Goal: Information Seeking & Learning: Learn about a topic

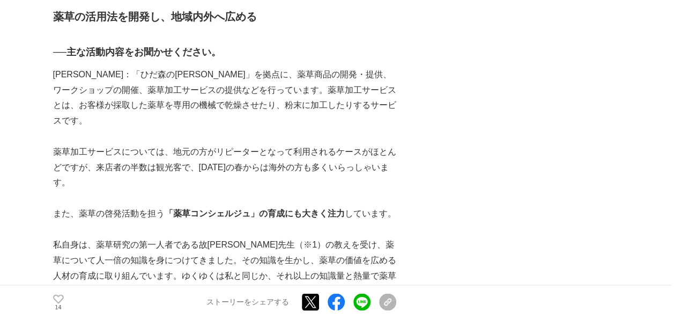
scroll to position [751, 0]
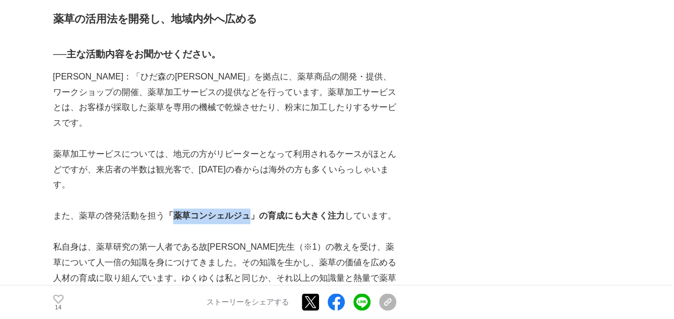
drag, startPoint x: 177, startPoint y: 149, endPoint x: 251, endPoint y: 155, distance: 74.3
click at [251, 211] on strong "「薬草コンシェルジュ」の育成にも大きく注力" at bounding box center [255, 215] width 180 height 9
drag, startPoint x: 251, startPoint y: 155, endPoint x: 236, endPoint y: 148, distance: 16.3
copy strong "薬草コンシェルジュ"
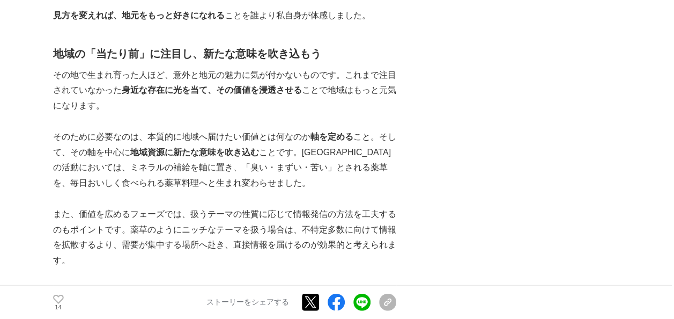
scroll to position [9335, 0]
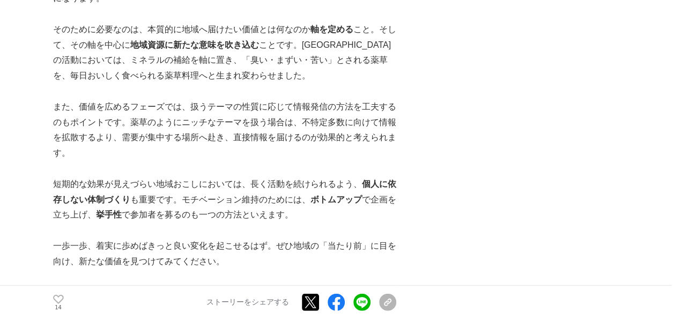
scroll to position [9281, 0]
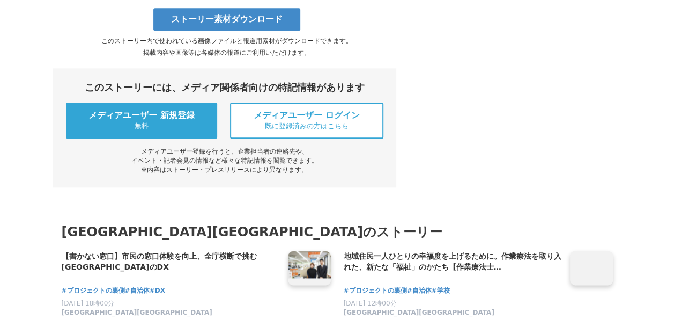
scroll to position [10730, 0]
